Goal: Transaction & Acquisition: Purchase product/service

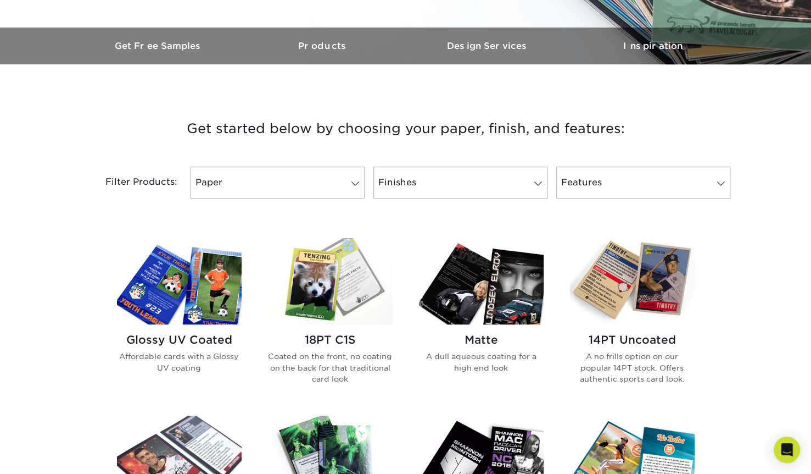
scroll to position [330, 0]
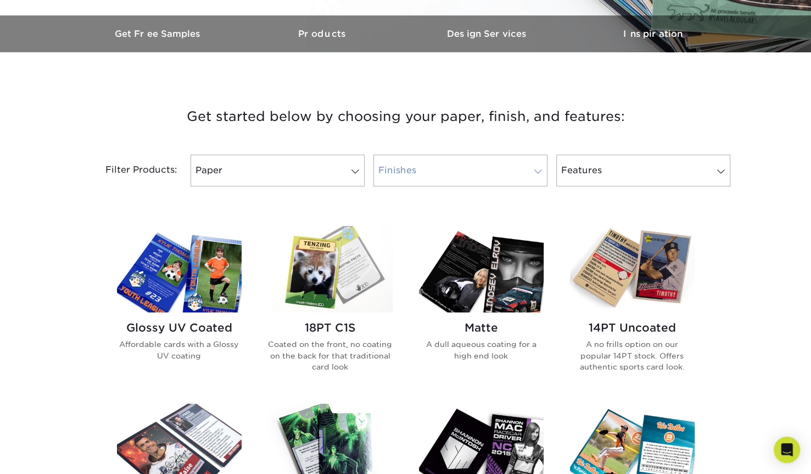
click at [538, 175] on span at bounding box center [538, 171] width 15 height 9
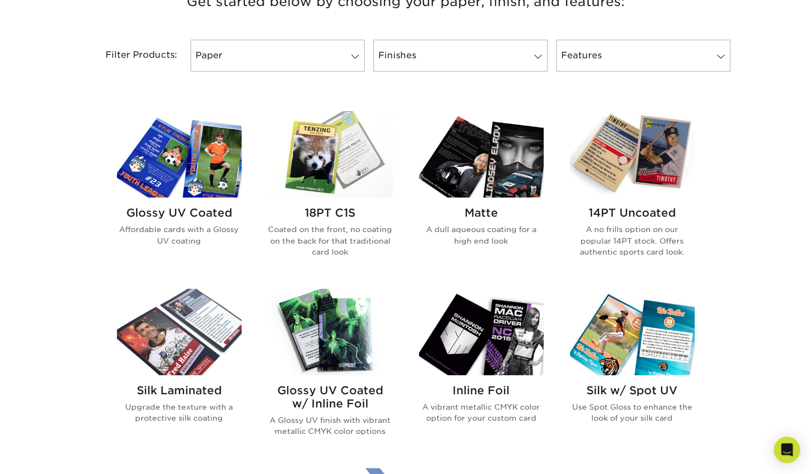
scroll to position [494, 0]
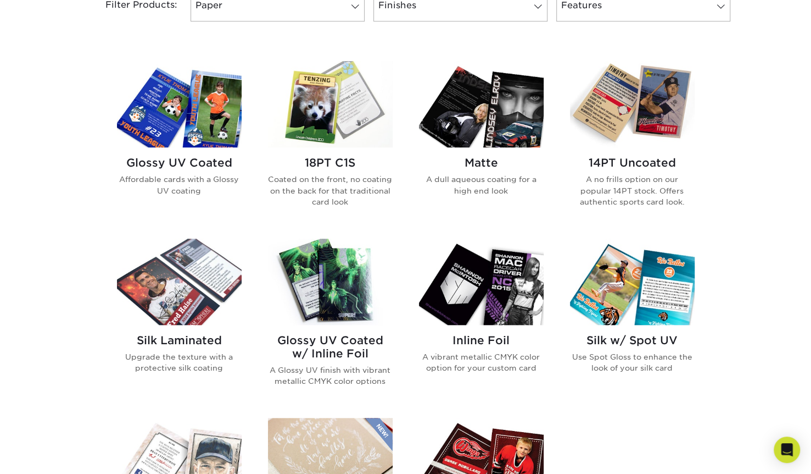
click at [186, 342] on h2 "Silk Laminated" at bounding box center [179, 339] width 125 height 13
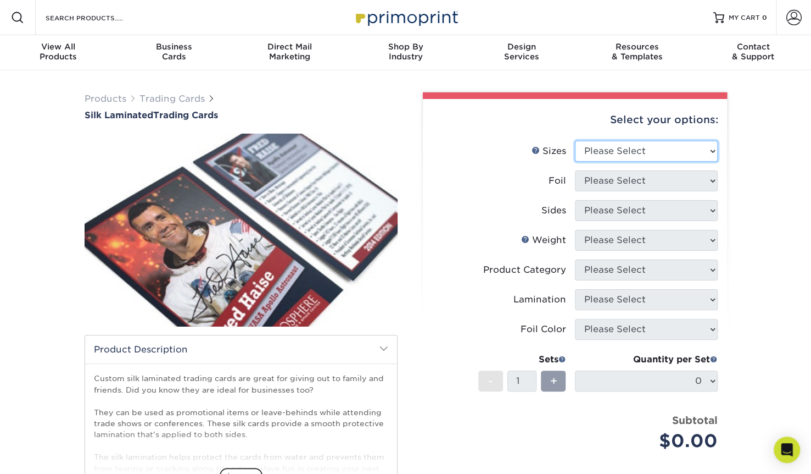
click at [629, 142] on select "Please Select 2.5" x 3.5"" at bounding box center [646, 151] width 143 height 21
select select "2.50x3.50"
click at [575, 141] on select "Please Select 2.5" x 3.5"" at bounding box center [646, 151] width 143 height 21
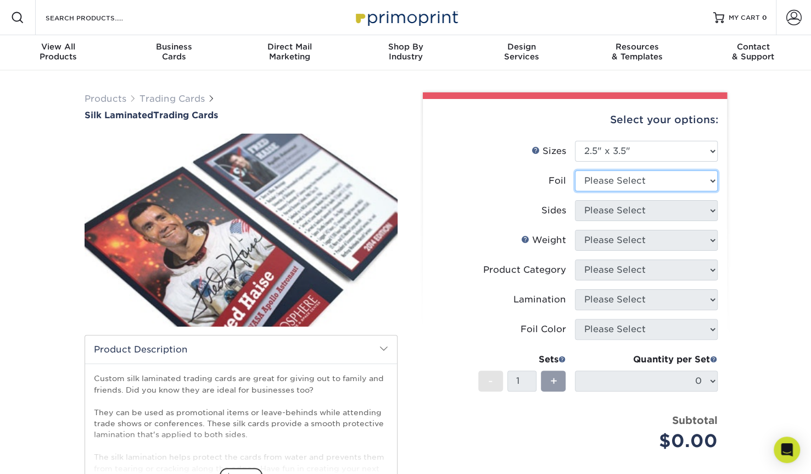
click at [627, 186] on select "Please Select No Yes" at bounding box center [646, 180] width 143 height 21
select select "1"
click at [575, 170] on select "Please Select No Yes" at bounding box center [646, 180] width 143 height 21
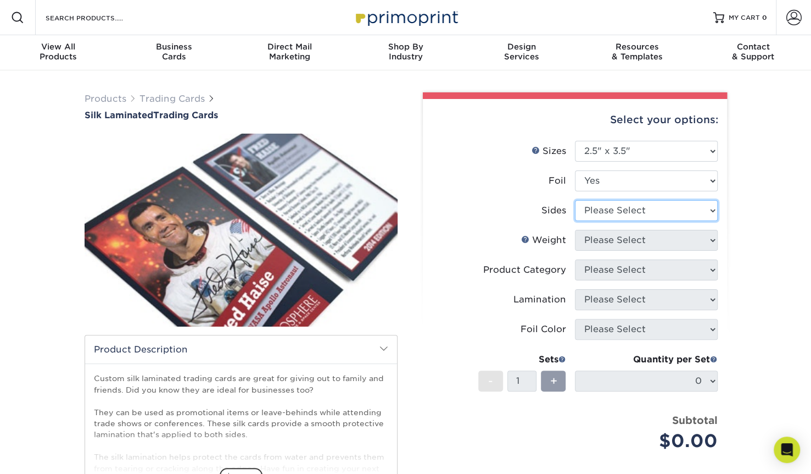
click at [611, 214] on select "Please Select Print Both Sides - Foil Both Sides Print Both Sides - Foil Front …" at bounding box center [646, 210] width 143 height 21
select select "e9e9dfb3-fba1-4d60-972c-fd9ca5904d33"
click at [575, 200] on select "Please Select Print Both Sides - Foil Both Sides Print Both Sides - Foil Front …" at bounding box center [646, 210] width 143 height 21
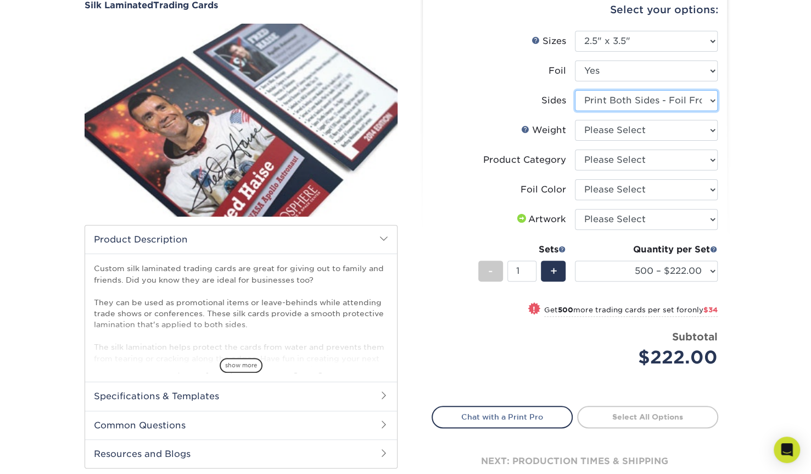
scroll to position [55, 0]
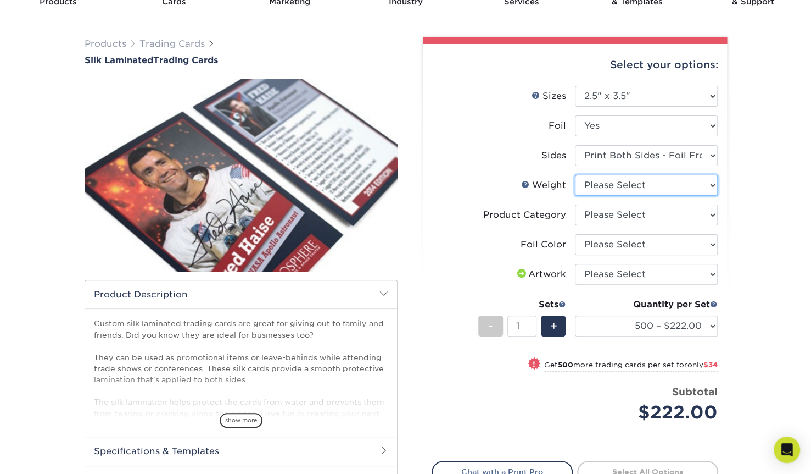
click at [619, 189] on select "Please Select 16PT" at bounding box center [646, 185] width 143 height 21
select select "16PT"
click at [575, 175] on select "Please Select 16PT" at bounding box center [646, 185] width 143 height 21
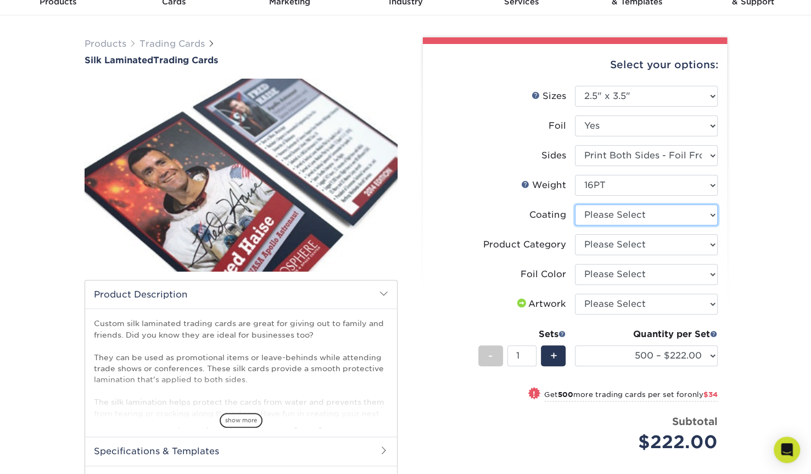
click at [633, 217] on select at bounding box center [646, 214] width 143 height 21
select select "3e7618de-abca-4bda-9f97-8b9129e913d8"
click at [575, 204] on select at bounding box center [646, 214] width 143 height 21
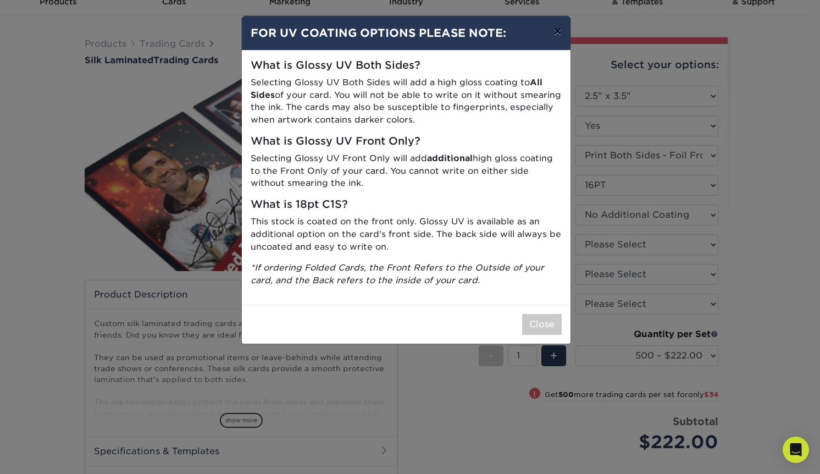
click at [555, 31] on button "×" at bounding box center [556, 31] width 25 height 31
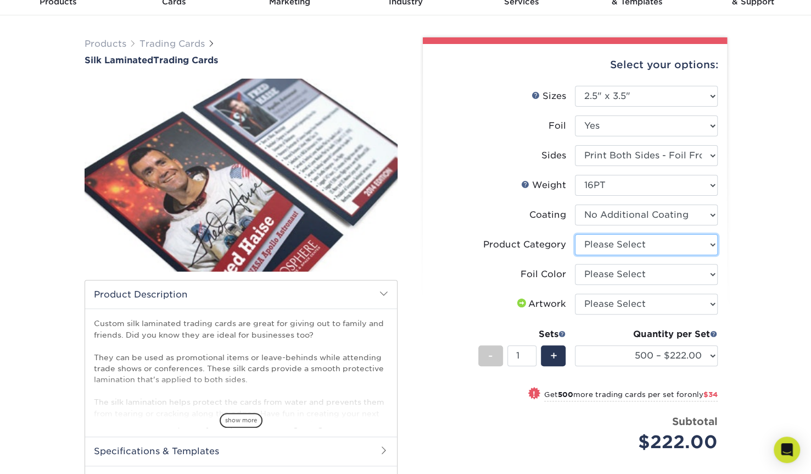
click at [638, 244] on select "Please Select Trading Cards" at bounding box center [646, 244] width 143 height 21
select select "c2f9bce9-36c2-409d-b101-c29d9d031e18"
click at [575, 234] on select "Please Select Trading Cards" at bounding box center [646, 244] width 143 height 21
click at [632, 274] on select "Please Select Silver Foil Rose Gold Foil Red Foil Gold Foil Copper Foil Blue Fo…" at bounding box center [646, 274] width 143 height 21
select select "0f01133c-0ff0-451e-ba4e-12f7b4531a1f"
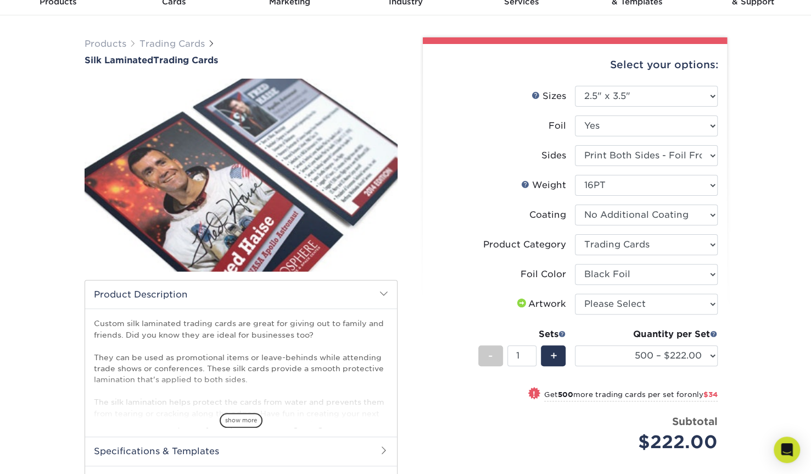
click at [575, 264] on select "Please Select Silver Foil Rose Gold Foil Red Foil Gold Foil Copper Foil Blue Fo…" at bounding box center [646, 274] width 143 height 21
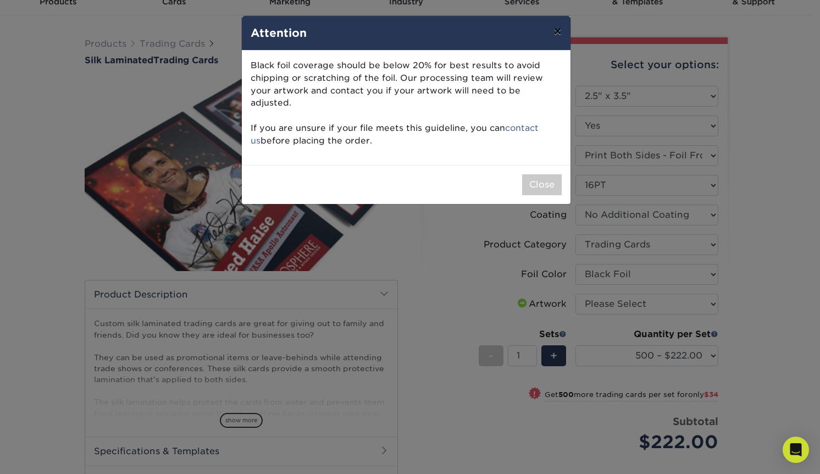
click at [552, 38] on button "×" at bounding box center [556, 31] width 25 height 31
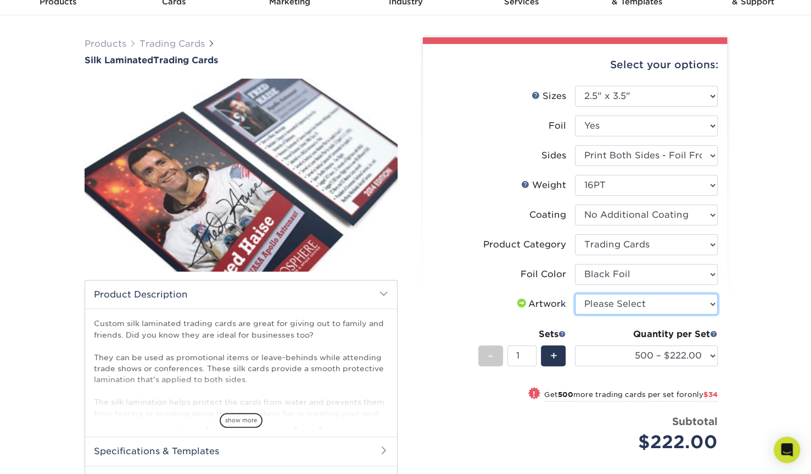
click at [628, 305] on select "Please Select I will upload files I need a design - $100" at bounding box center [646, 303] width 143 height 21
select select "upload"
click at [575, 293] on select "Please Select I will upload files I need a design - $100" at bounding box center [646, 303] width 143 height 21
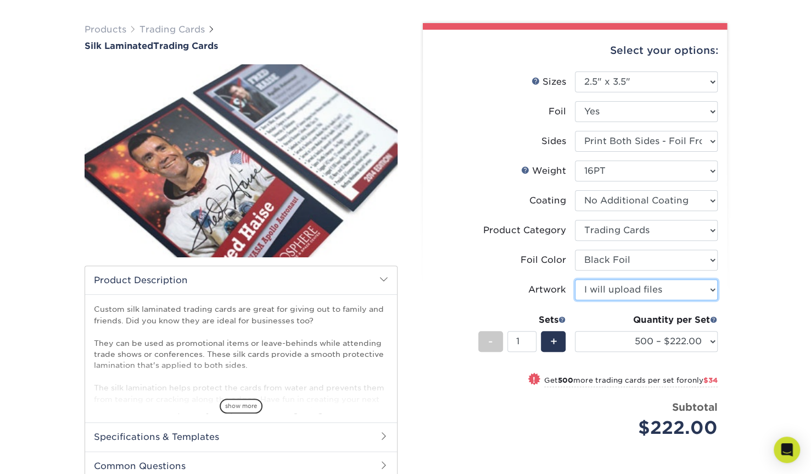
scroll to position [165, 0]
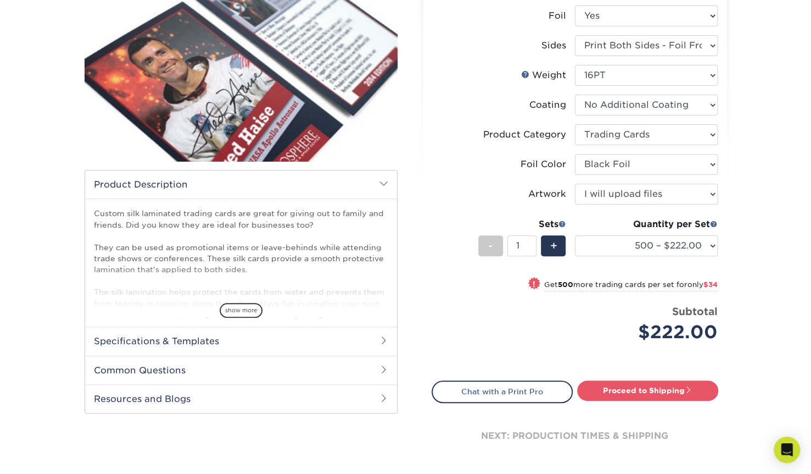
click at [207, 336] on h2 "Specifications & Templates" at bounding box center [241, 340] width 312 height 29
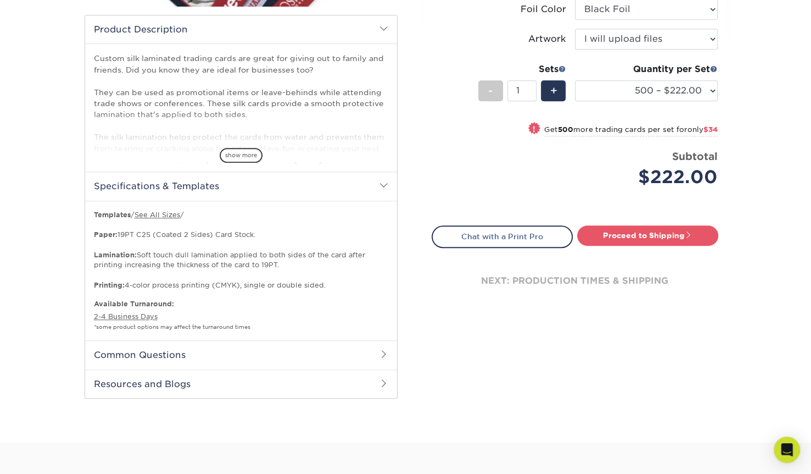
scroll to position [330, 0]
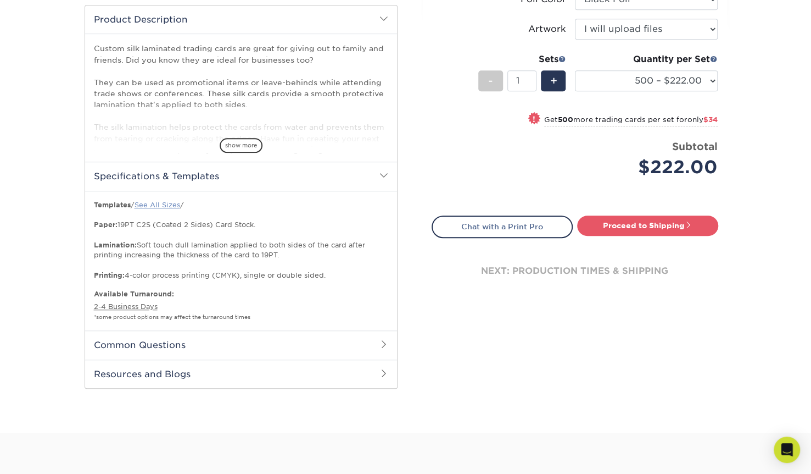
click at [164, 206] on link "See All Sizes" at bounding box center [158, 205] width 46 height 8
